Goal: Navigation & Orientation: Find specific page/section

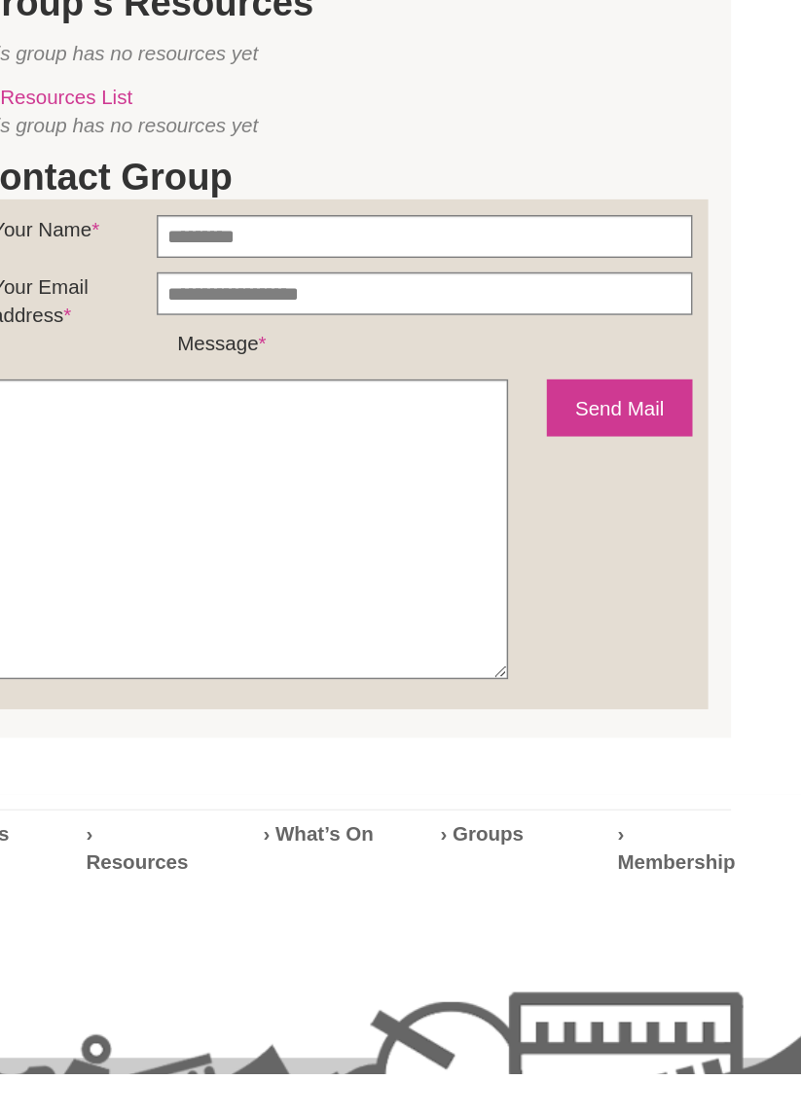
scroll to position [1148, 0]
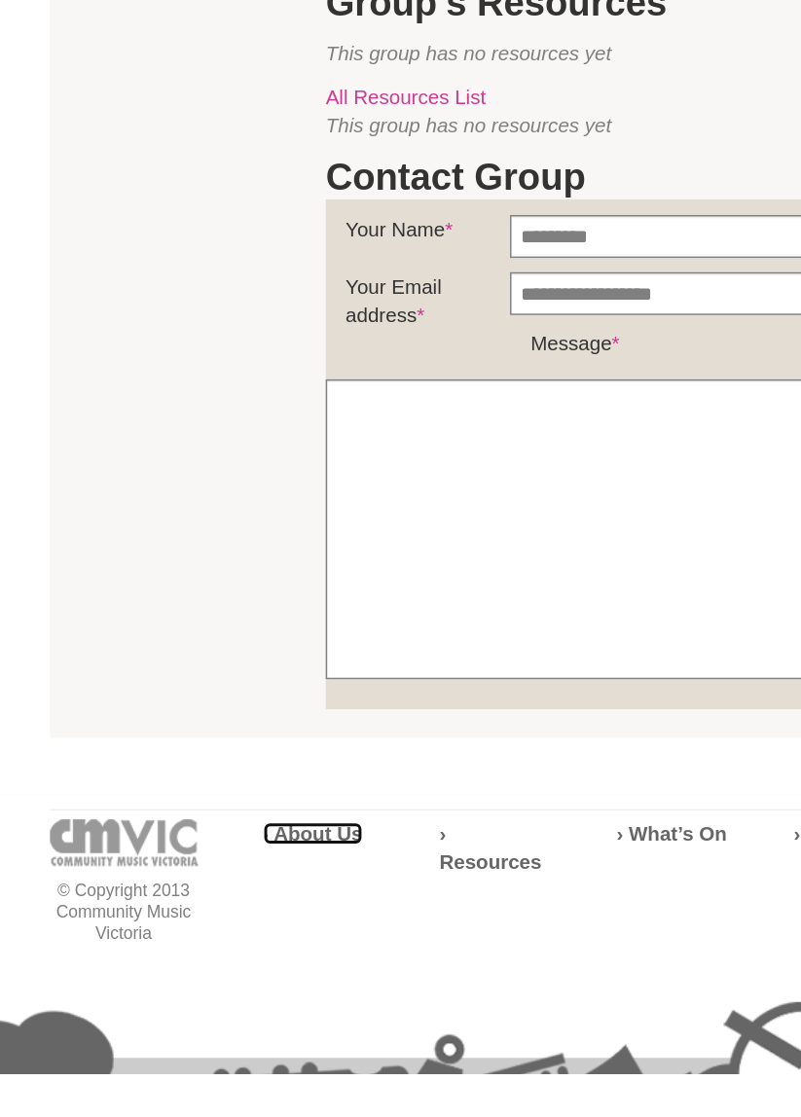
click at [239, 946] on strong "› About Us" at bounding box center [228, 954] width 68 height 16
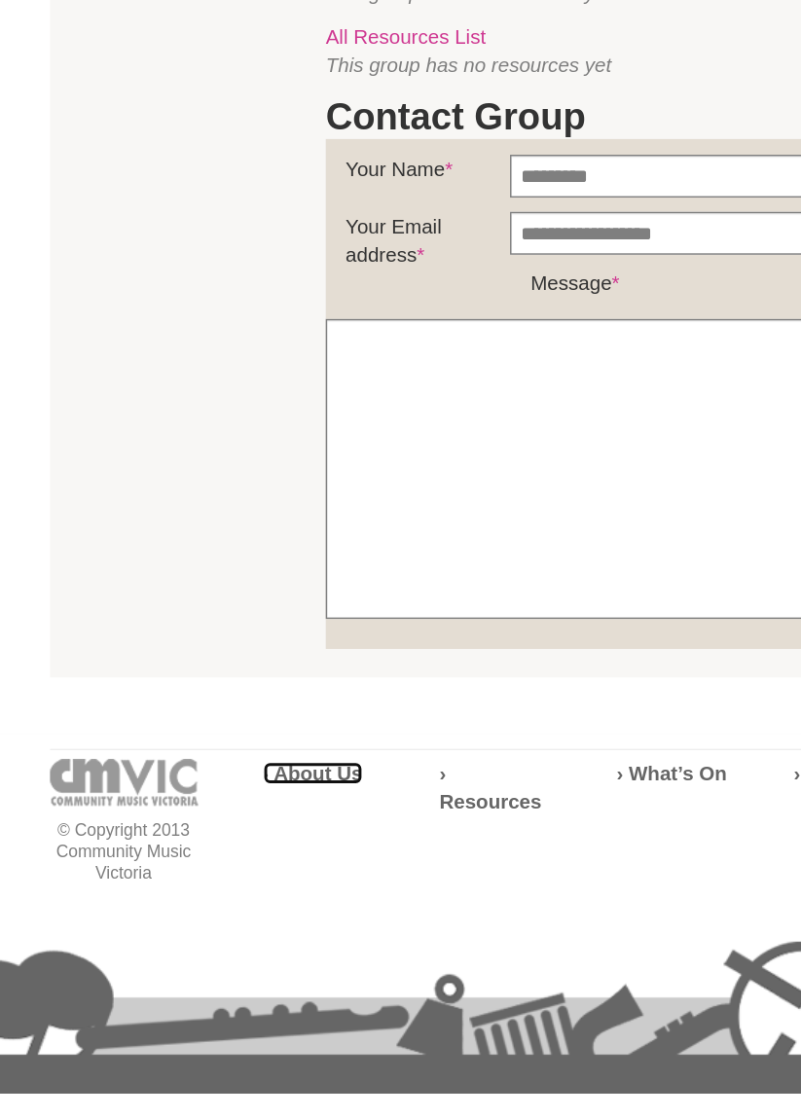
scroll to position [1269, 0]
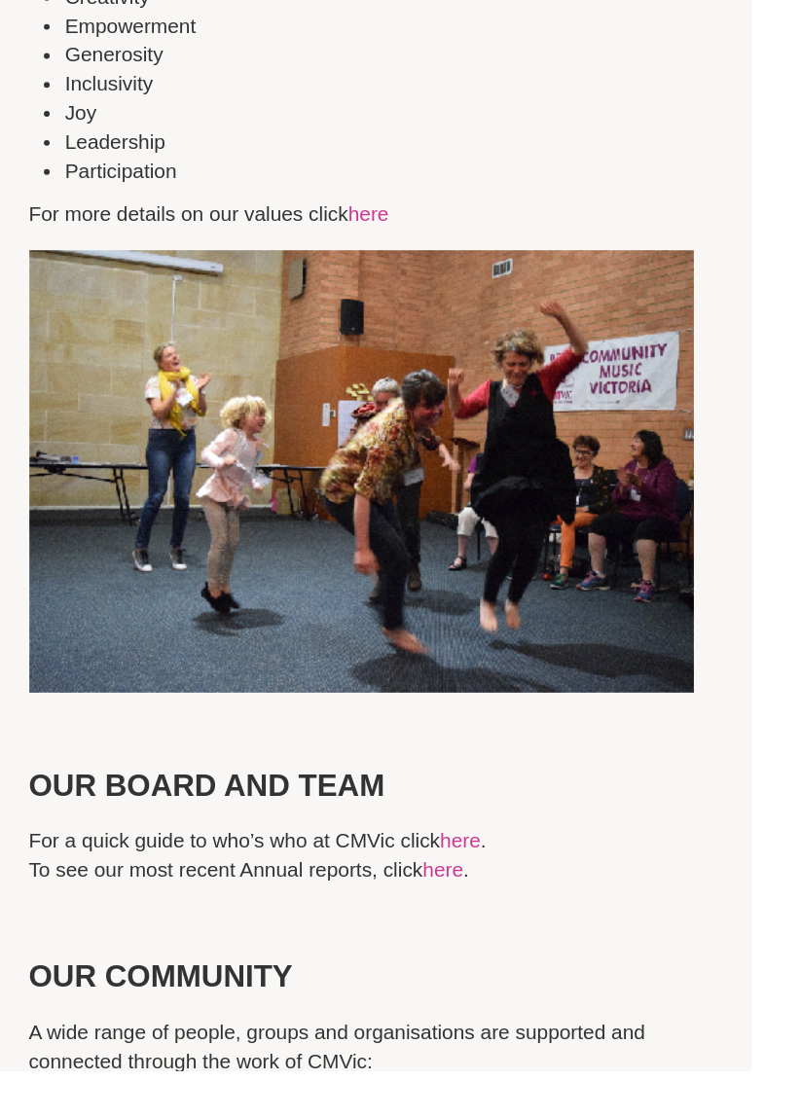
scroll to position [4296, 0]
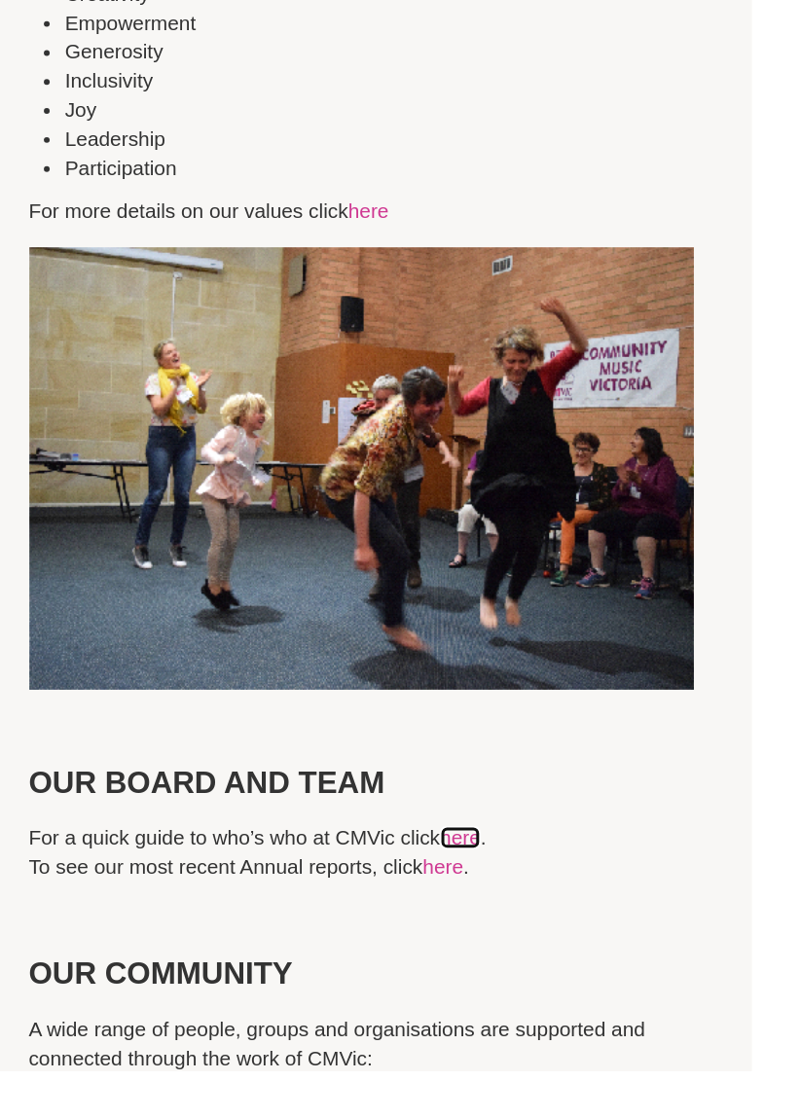
click at [386, 953] on link "here" at bounding box center [376, 961] width 27 height 16
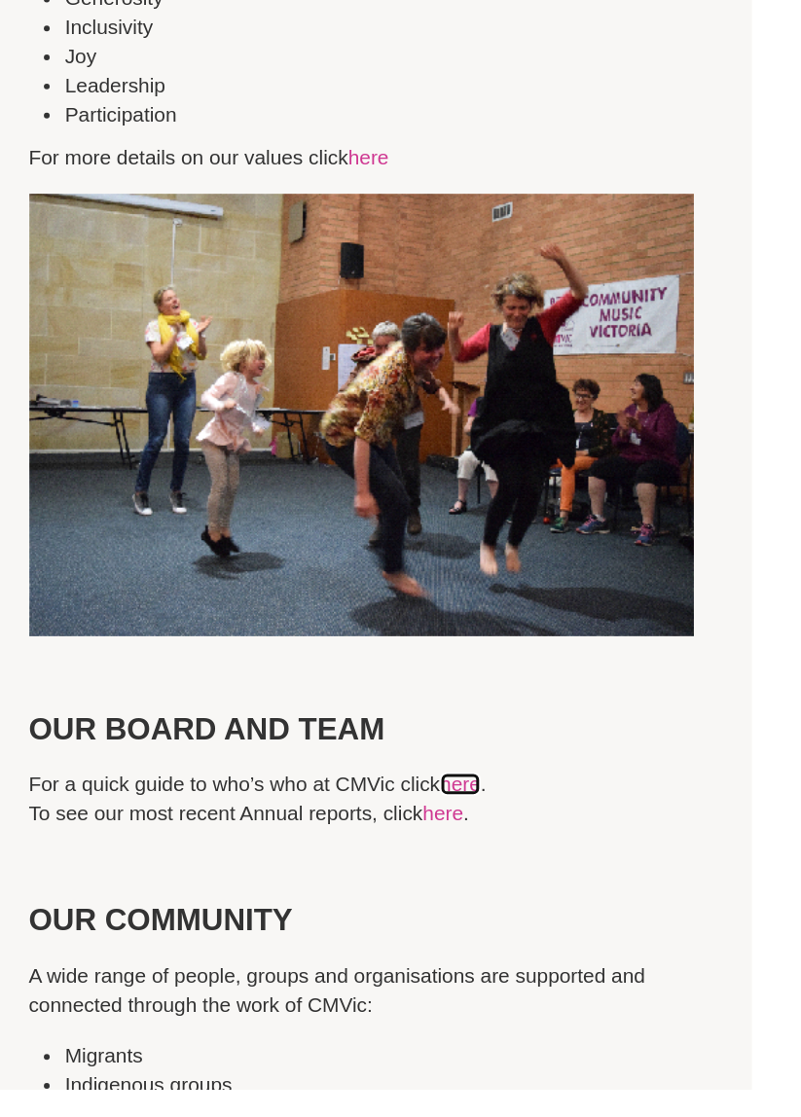
scroll to position [4420, 0]
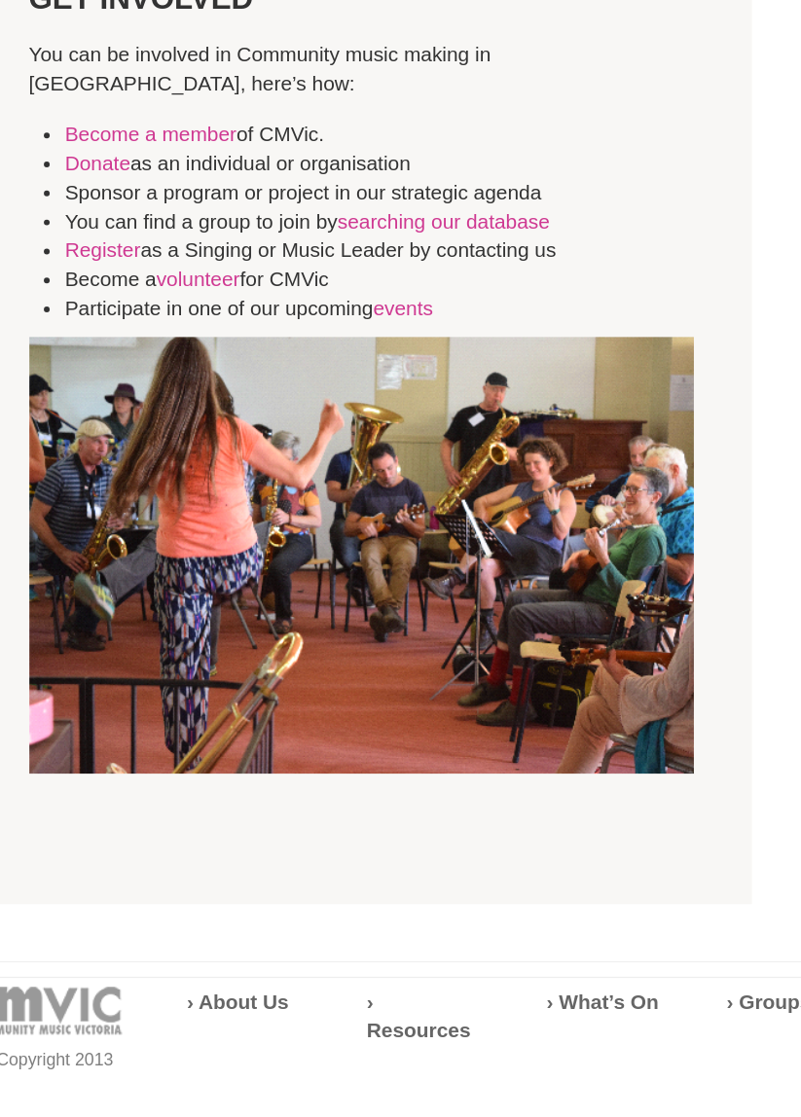
scroll to position [5268, 0]
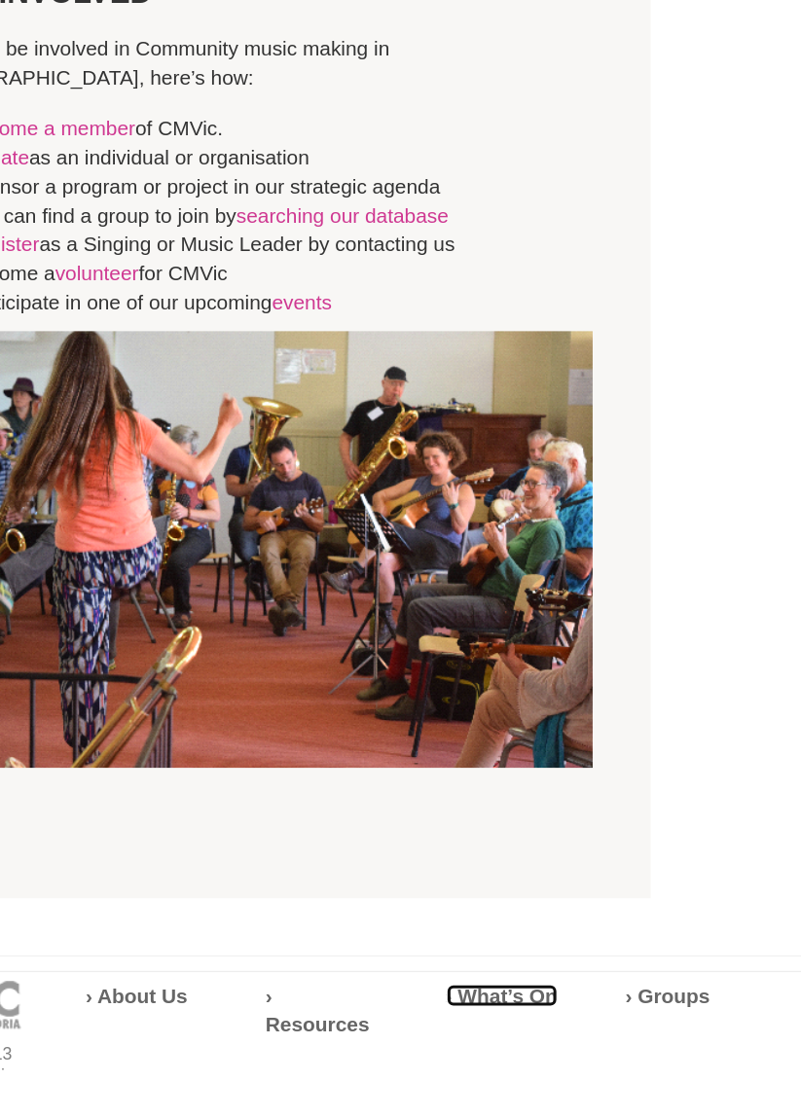
click at [488, 1059] on strong "› What’s On" at bounding box center [472, 1067] width 75 height 16
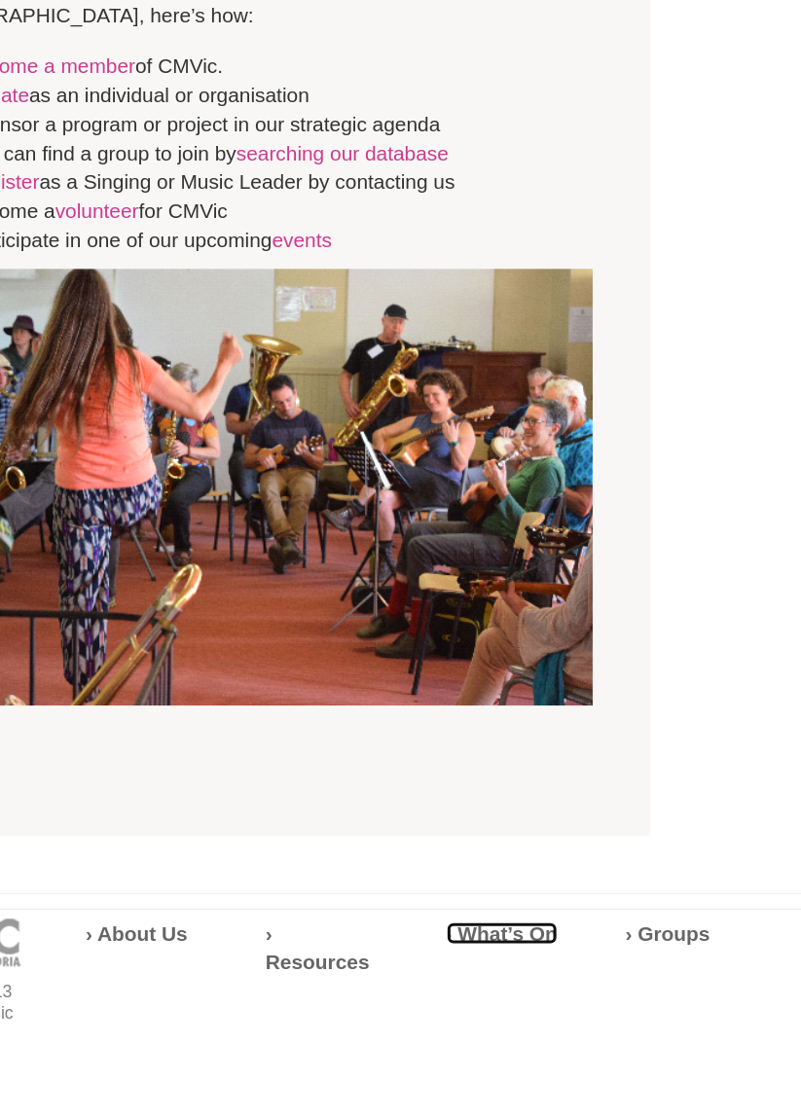
scroll to position [5392, 0]
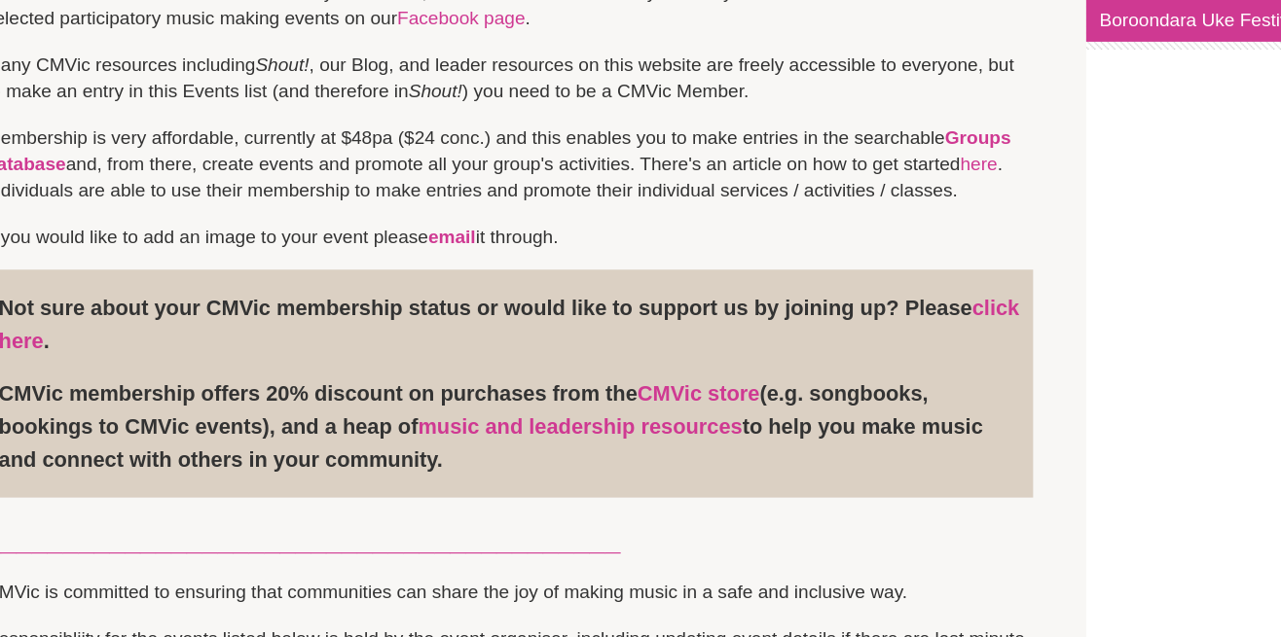
scroll to position [517, 0]
click at [527, 303] on p "CMVic membership offers 20% discount on purchases from the CMVic store (e.g. so…" at bounding box center [494, 339] width 749 height 73
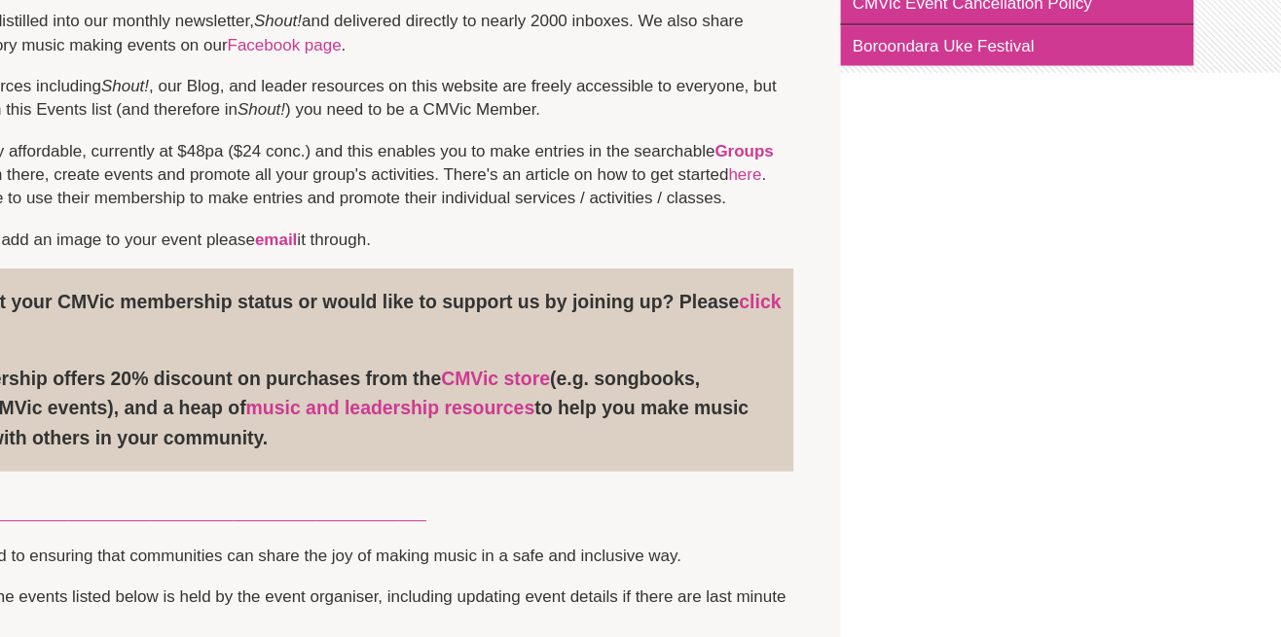
scroll to position [516, 0]
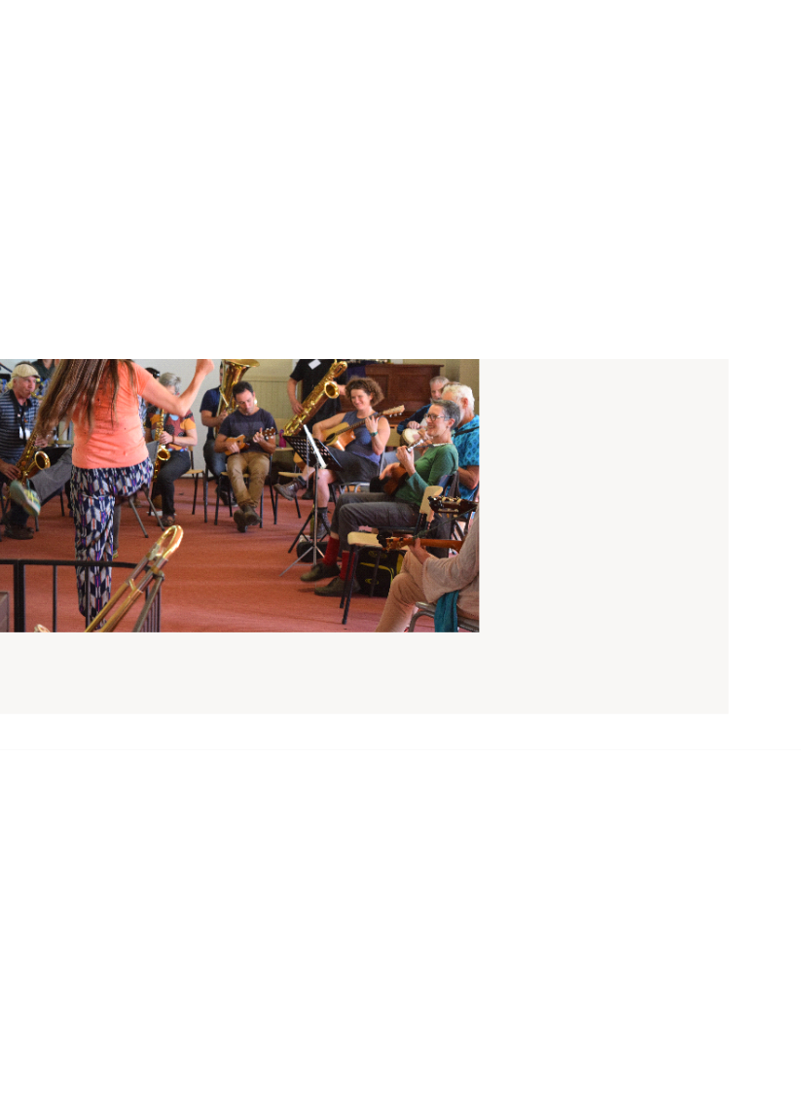
scroll to position [5575, 0]
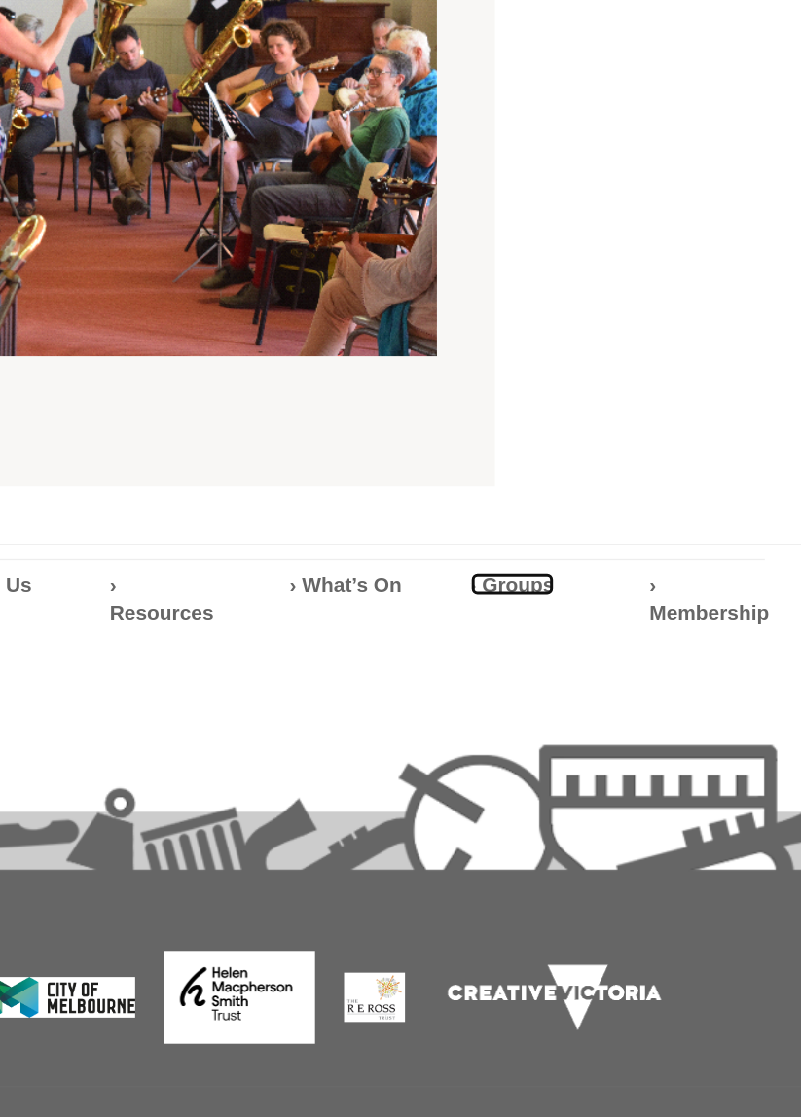
click at [597, 636] on strong "› Groups" at bounding box center [584, 759] width 56 height 16
